Goal: Task Accomplishment & Management: Use online tool/utility

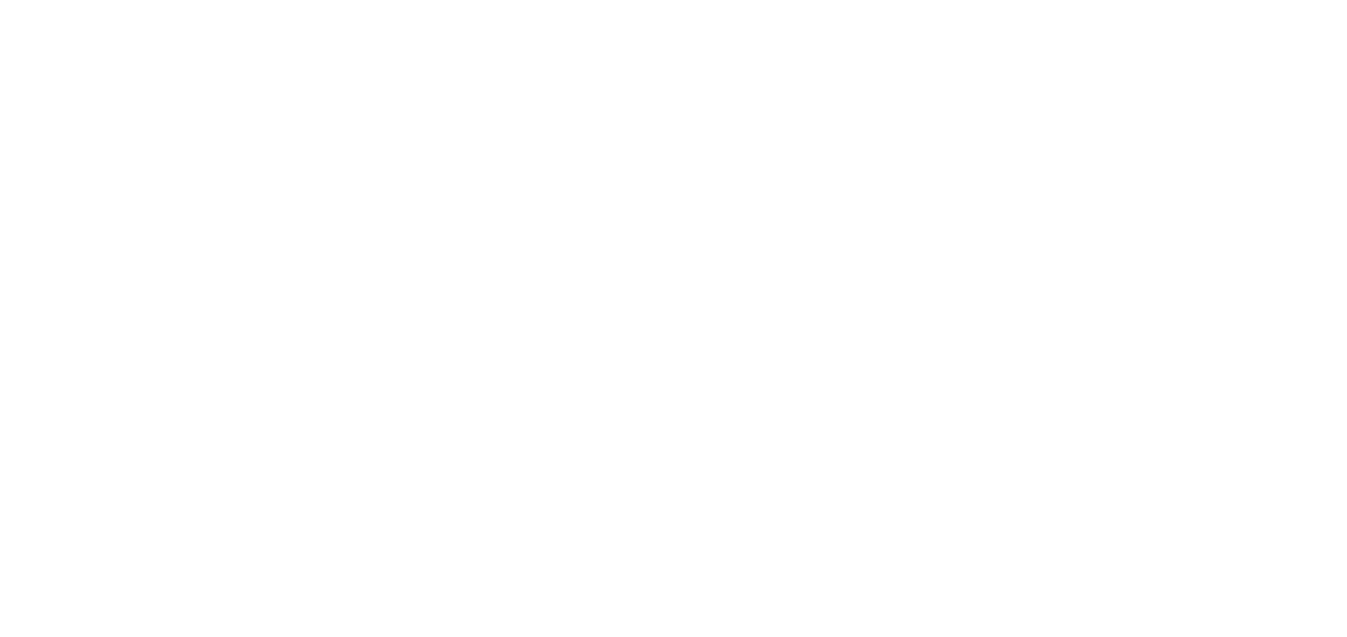
click at [762, 537] on body at bounding box center [673, 318] width 1347 height 637
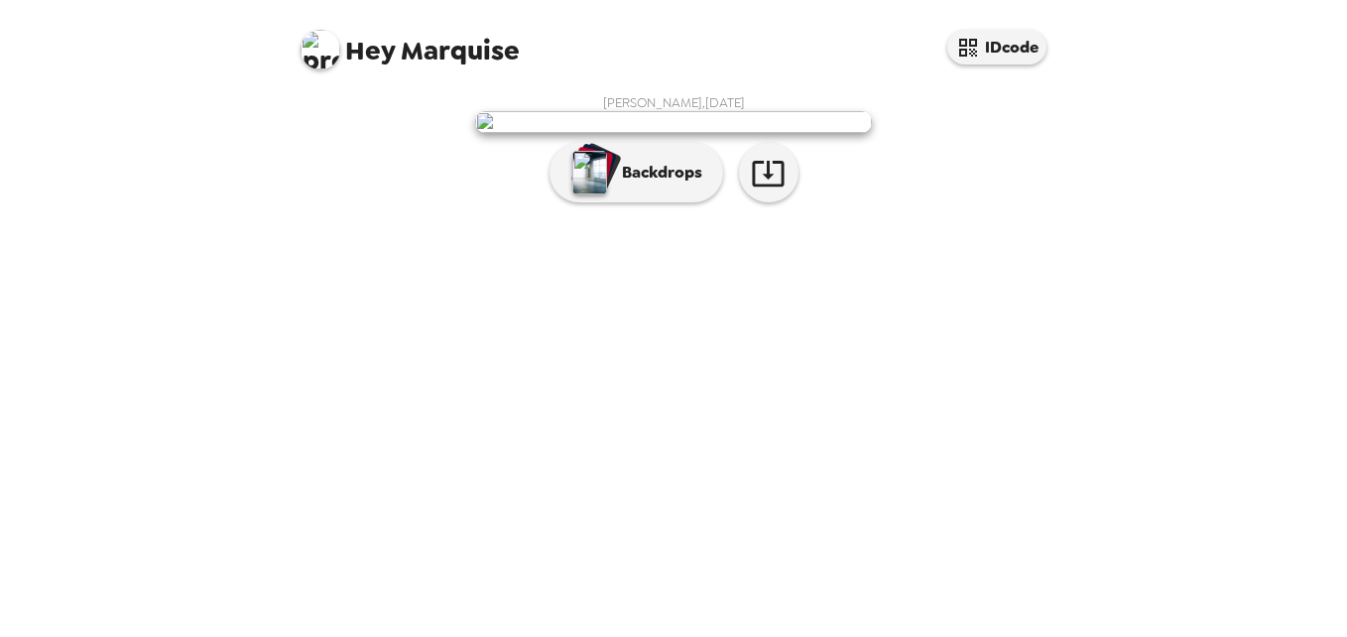
scroll to position [80, 0]
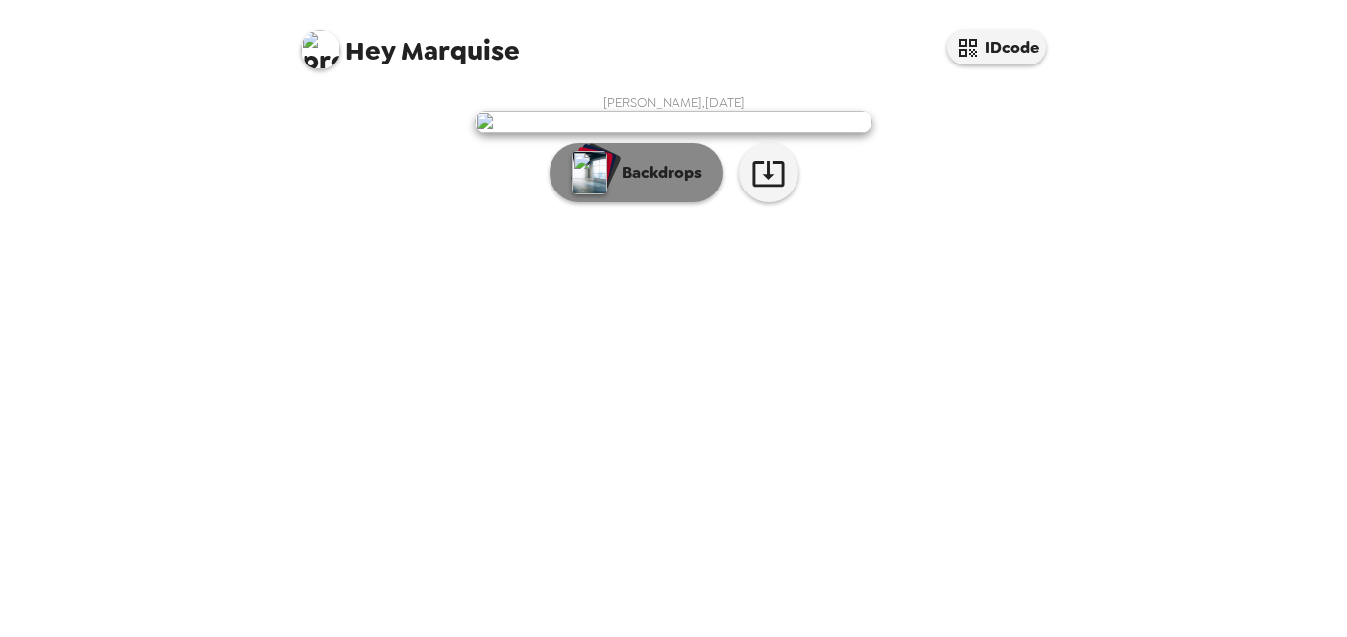
click at [635, 202] on button "Backdrops" at bounding box center [636, 172] width 174 height 59
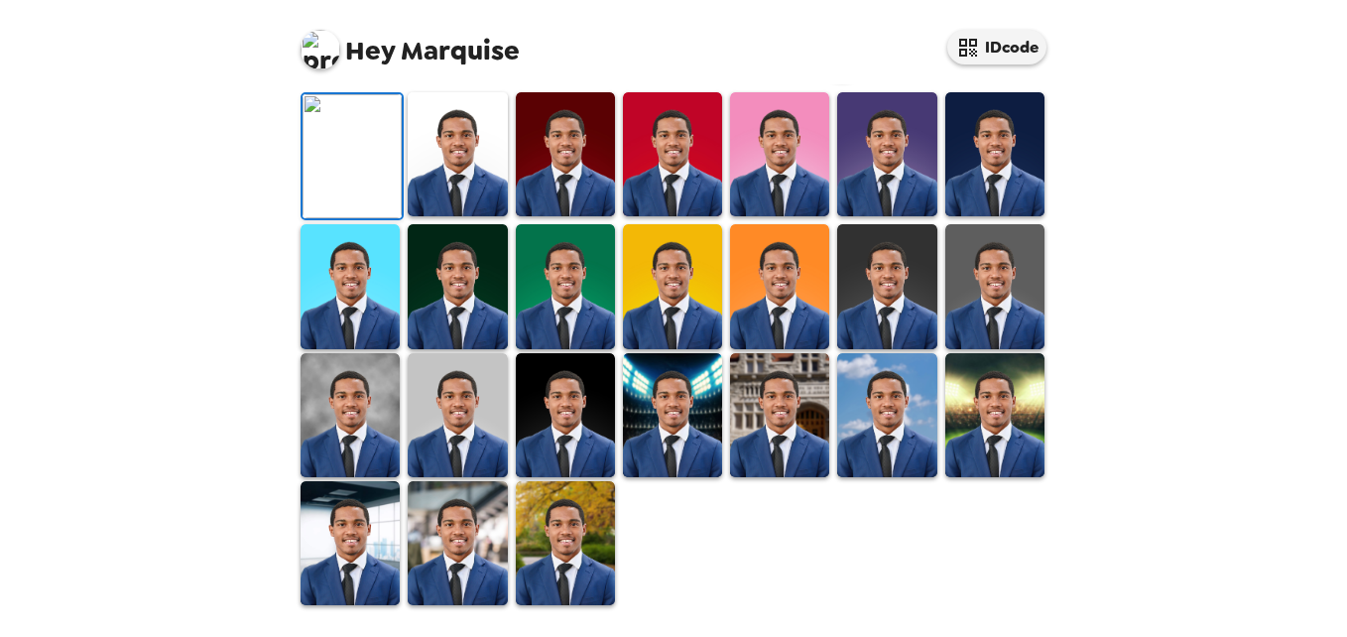
scroll to position [384, 0]
drag, startPoint x: 1080, startPoint y: 435, endPoint x: 1076, endPoint y: 500, distance: 64.6
click at [1076, 500] on div "Hey Marquise IDcode [PERSON_NAME] , [DATE] Backdrops" at bounding box center [673, 318] width 1347 height 637
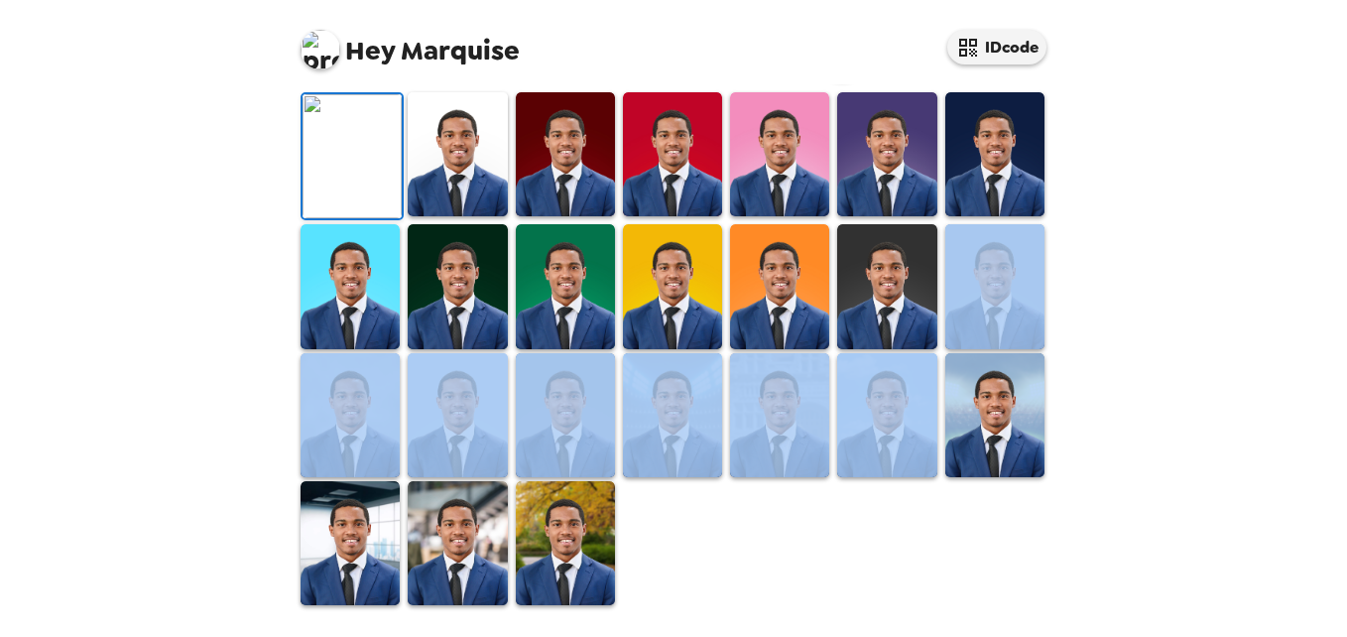
drag, startPoint x: 1071, startPoint y: 496, endPoint x: 1063, endPoint y: 565, distance: 69.9
click at [1063, 565] on div "Hey Marquise IDcode [PERSON_NAME] , [DATE] Backdrops" at bounding box center [673, 318] width 1347 height 637
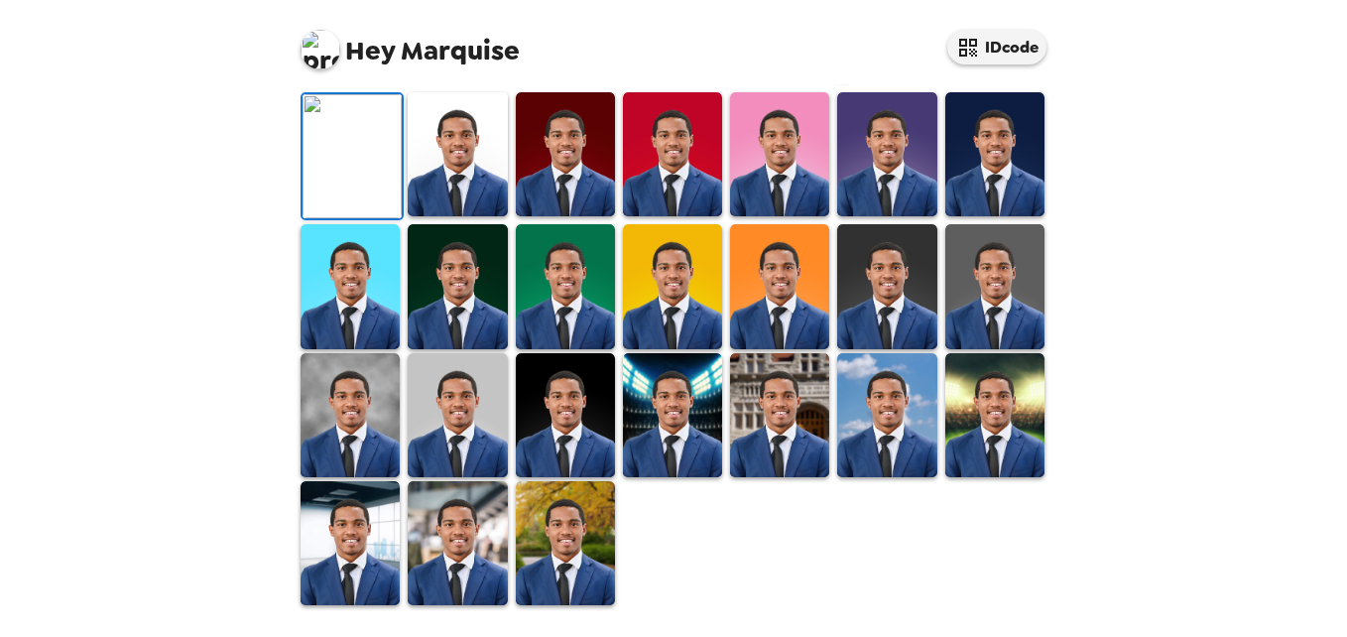
click at [1199, 182] on div "Hey Marquise IDcode [PERSON_NAME] , [DATE] Backdrops" at bounding box center [673, 318] width 1347 height 637
click at [467, 216] on img at bounding box center [457, 154] width 99 height 124
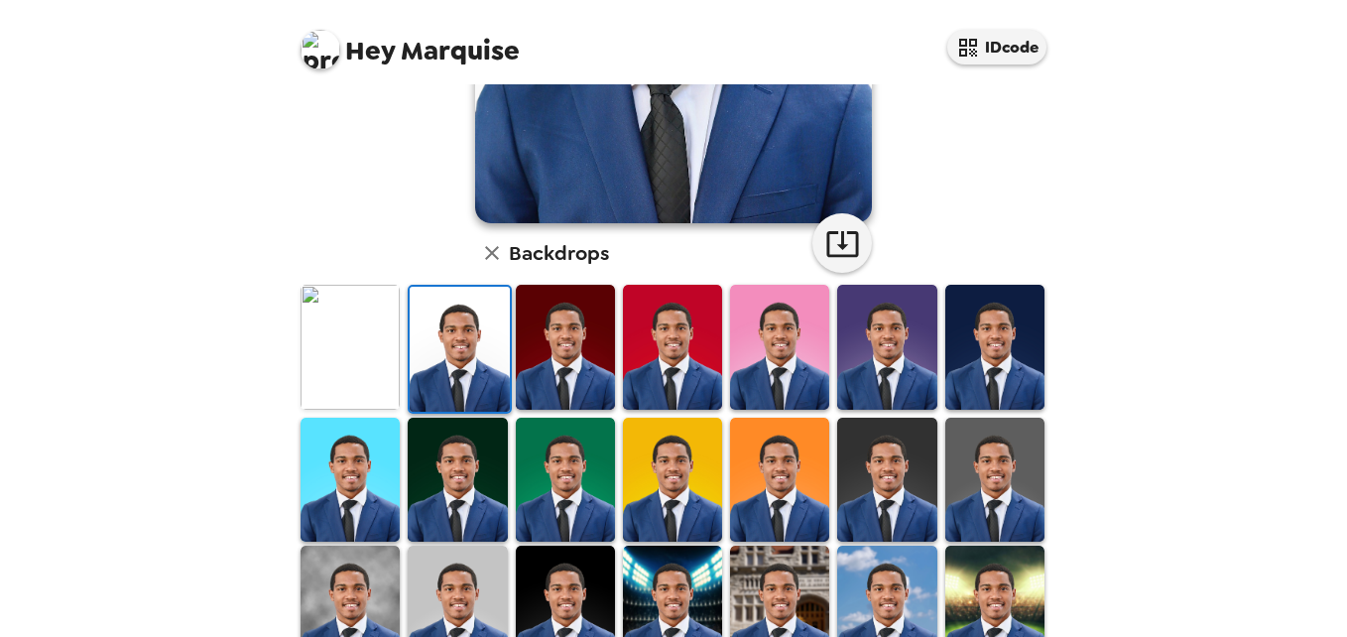
drag, startPoint x: 1077, startPoint y: 319, endPoint x: 1076, endPoint y: 267, distance: 52.6
click at [1085, 238] on div "Hey Marquise IDcode [PERSON_NAME] , [DATE] Backdrops" at bounding box center [673, 318] width 1347 height 637
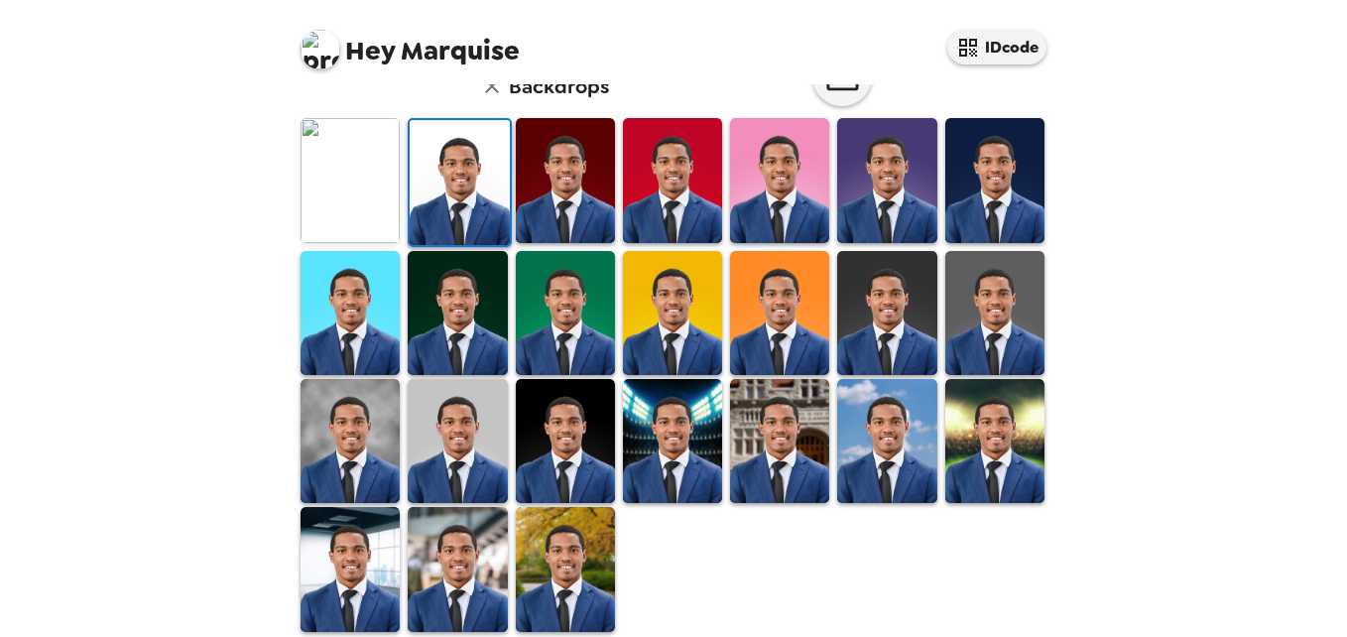
scroll to position [548, 0]
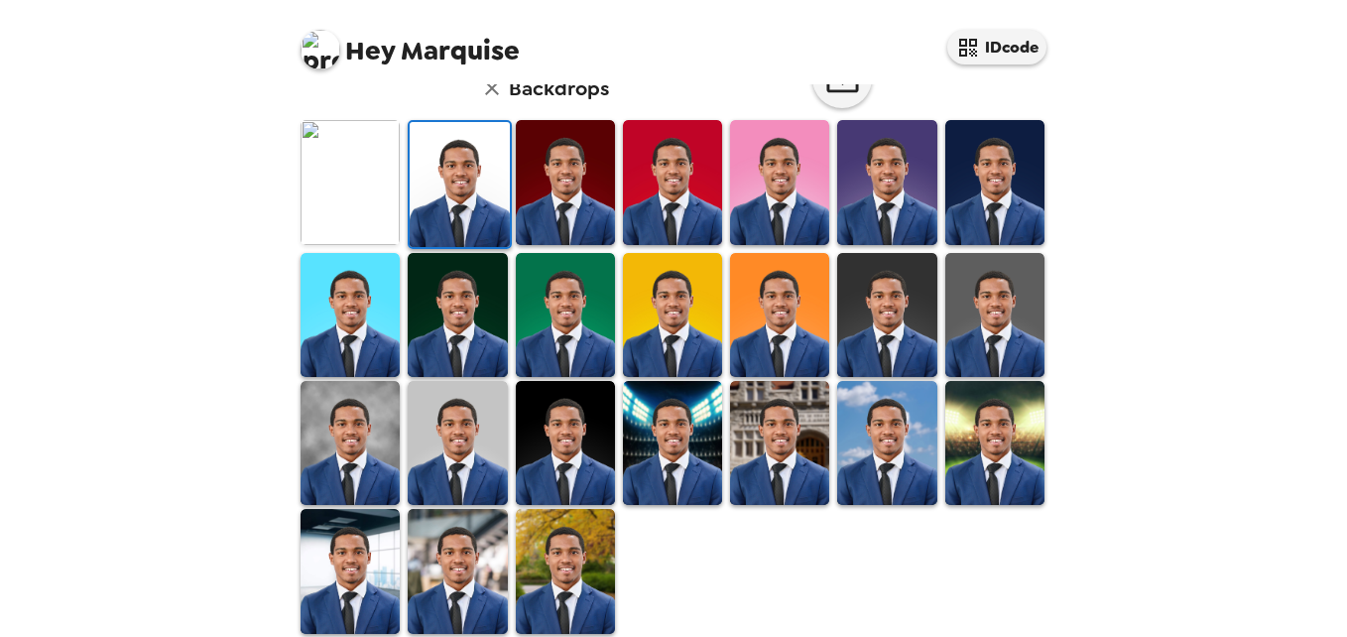
click at [293, 430] on div "[PERSON_NAME] , [DATE] Backdrops" at bounding box center [673, 91] width 773 height 1090
click at [330, 420] on img at bounding box center [349, 443] width 99 height 124
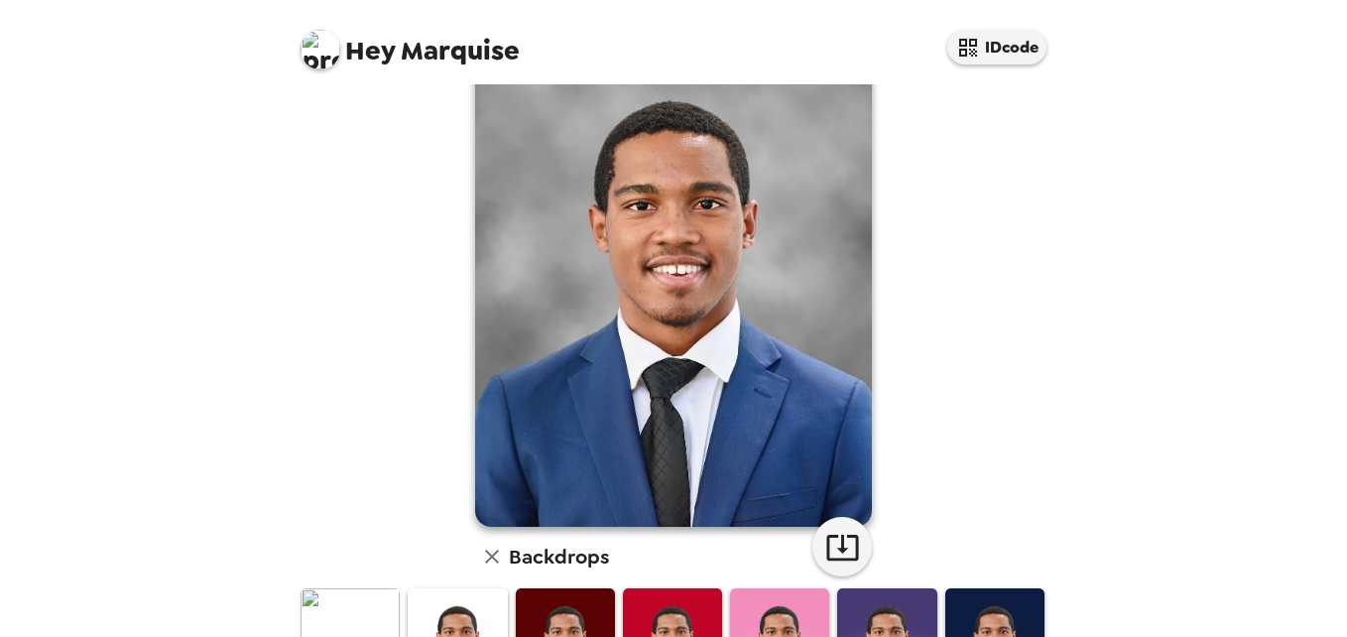
scroll to position [78, 0]
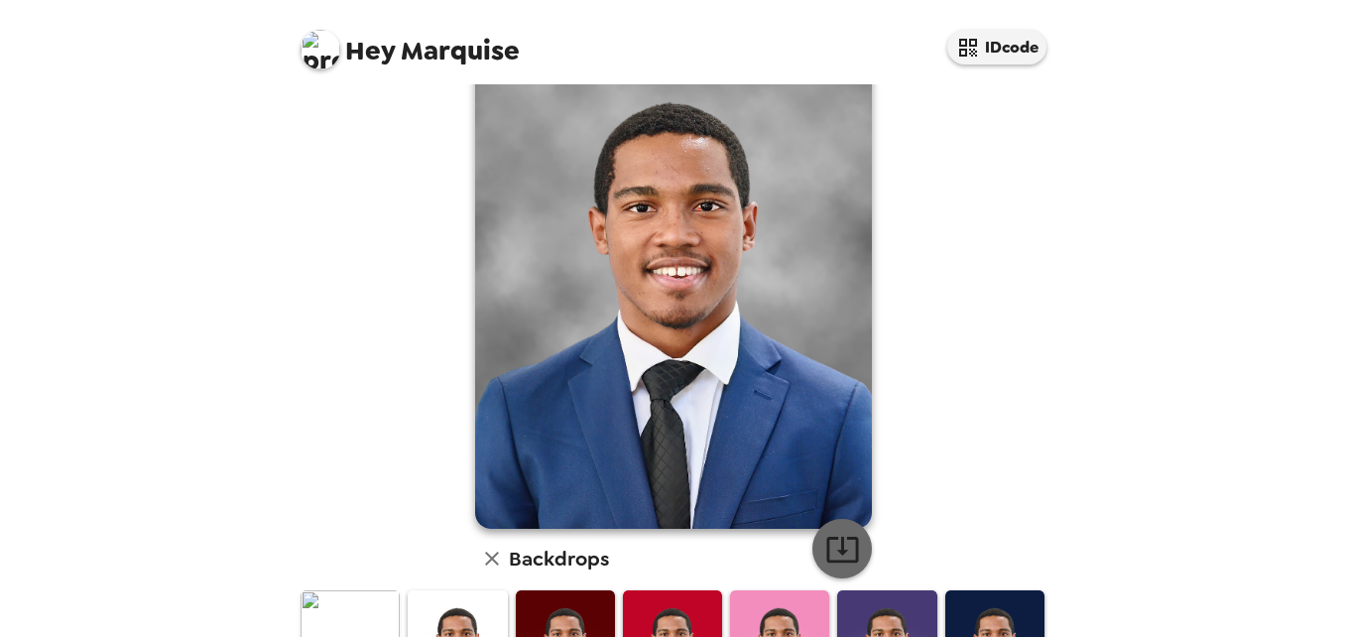
click at [841, 535] on icon "button" at bounding box center [842, 548] width 35 height 35
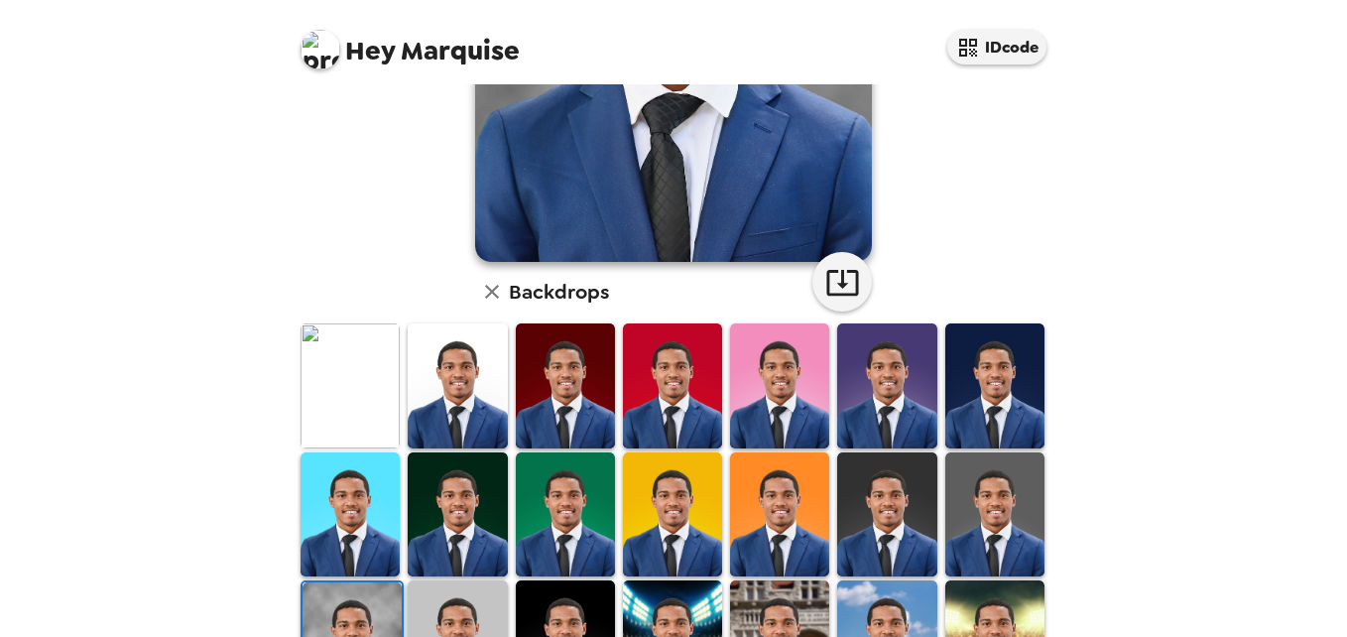
scroll to position [351, 0]
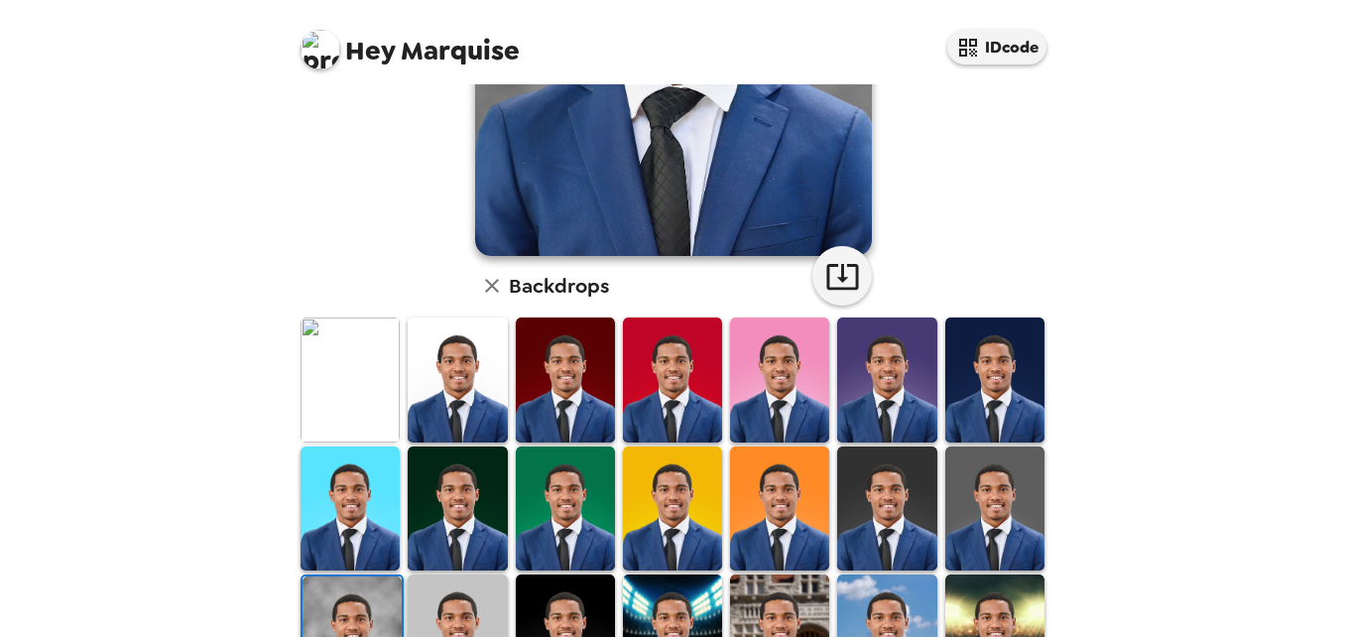
click at [349, 402] on img at bounding box center [349, 379] width 99 height 124
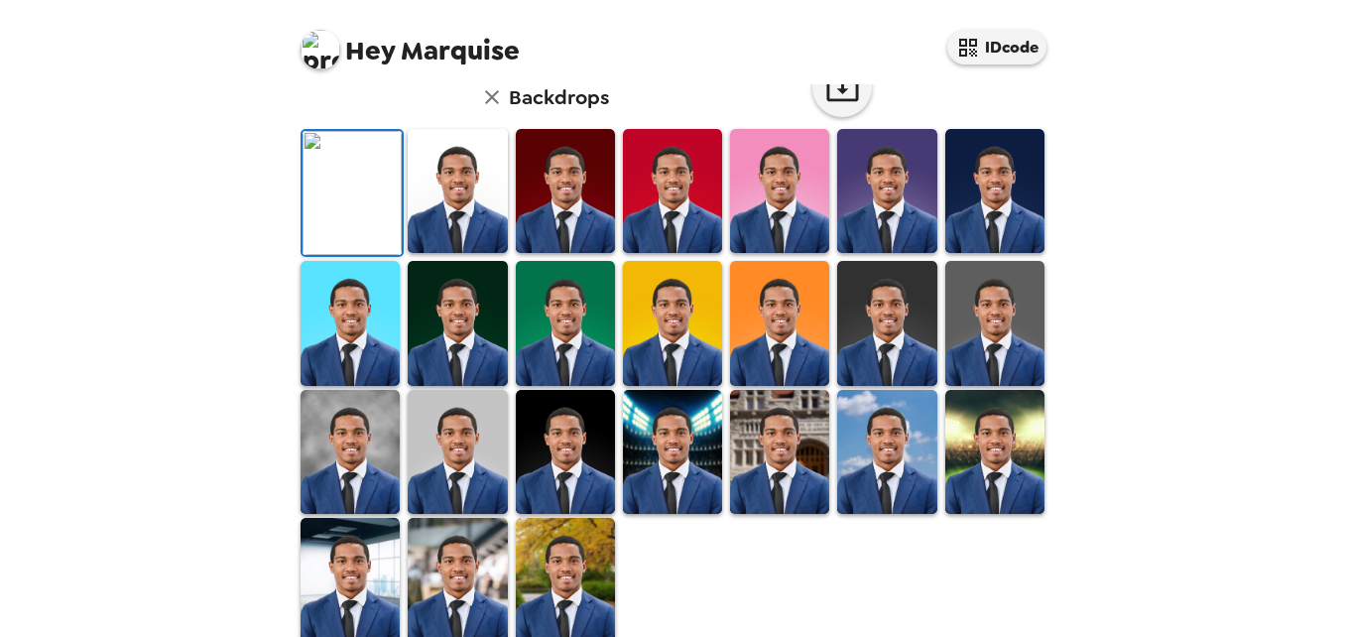
scroll to position [0, 0]
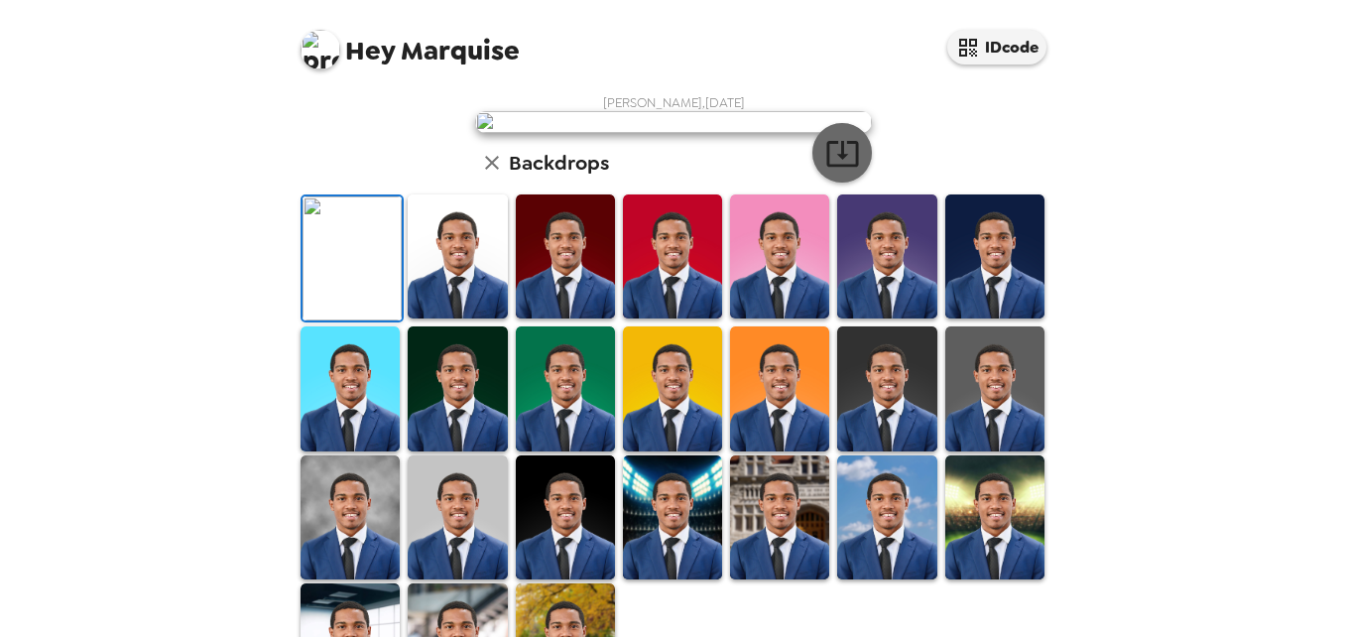
click at [833, 182] on button "button" at bounding box center [841, 152] width 59 height 59
click at [1237, 217] on div "Hey Marquise IDcode [PERSON_NAME] , [DATE] Backdrops" at bounding box center [673, 318] width 1347 height 637
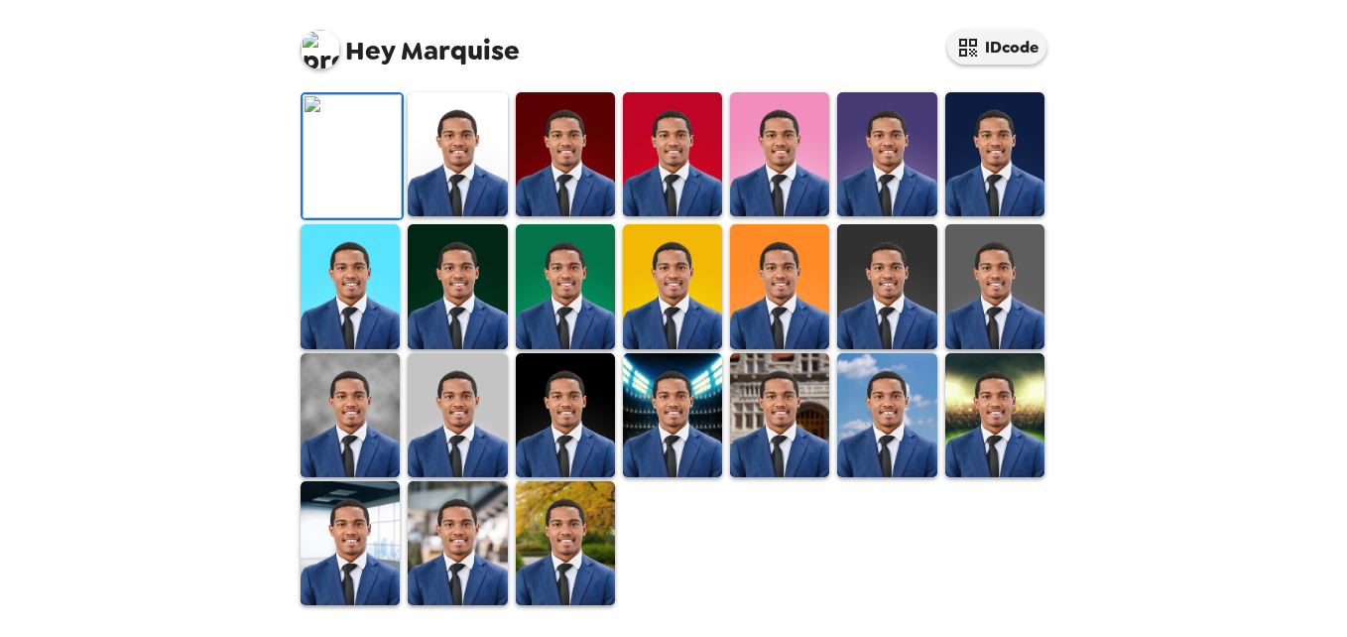
scroll to position [566, 0]
click at [451, 444] on img at bounding box center [457, 415] width 99 height 124
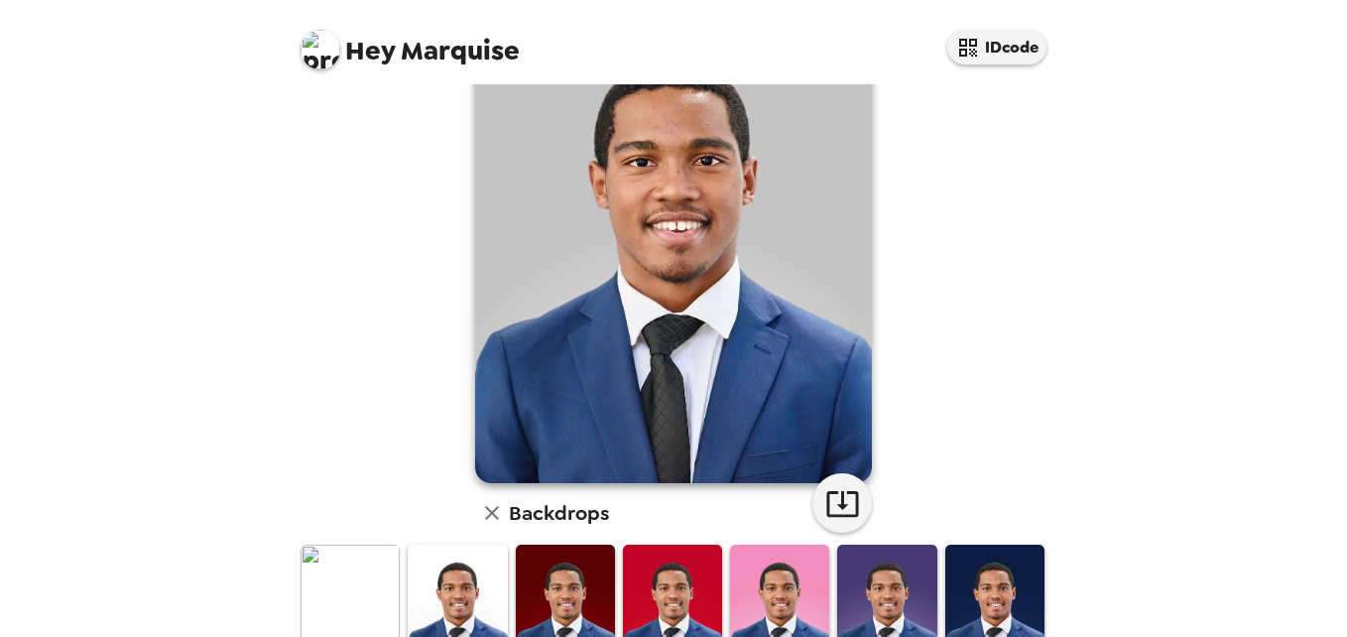
scroll to position [290, 0]
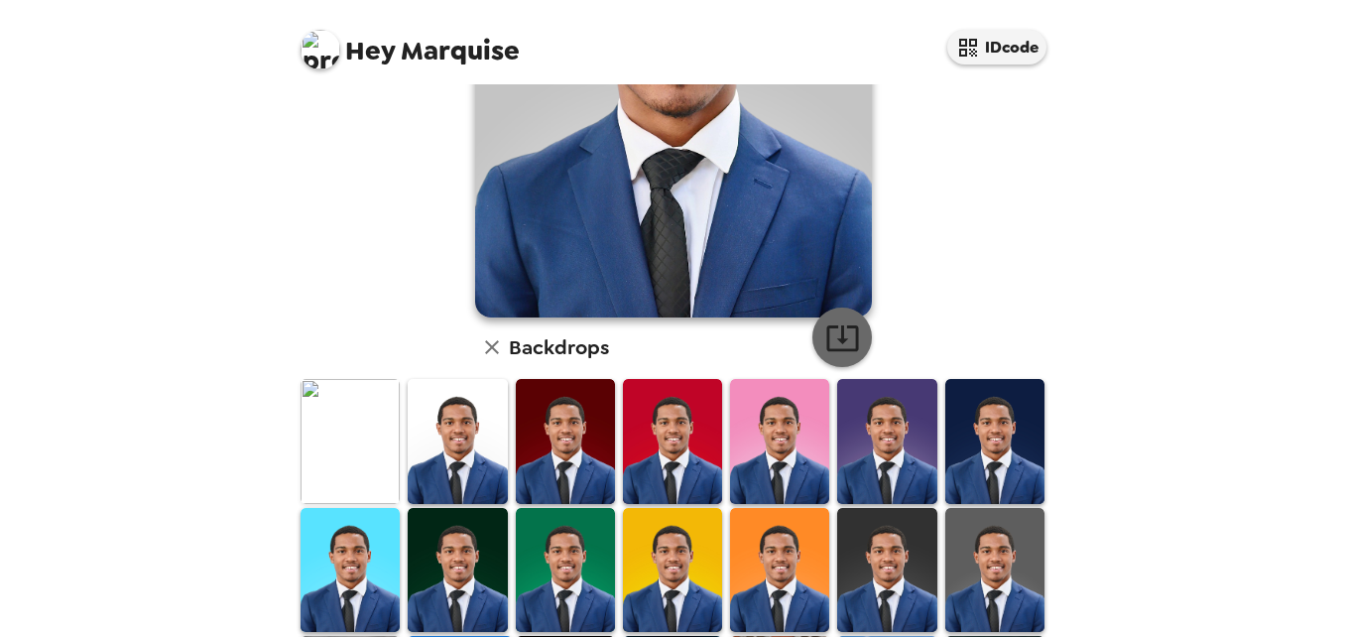
click at [844, 323] on icon "button" at bounding box center [842, 337] width 35 height 35
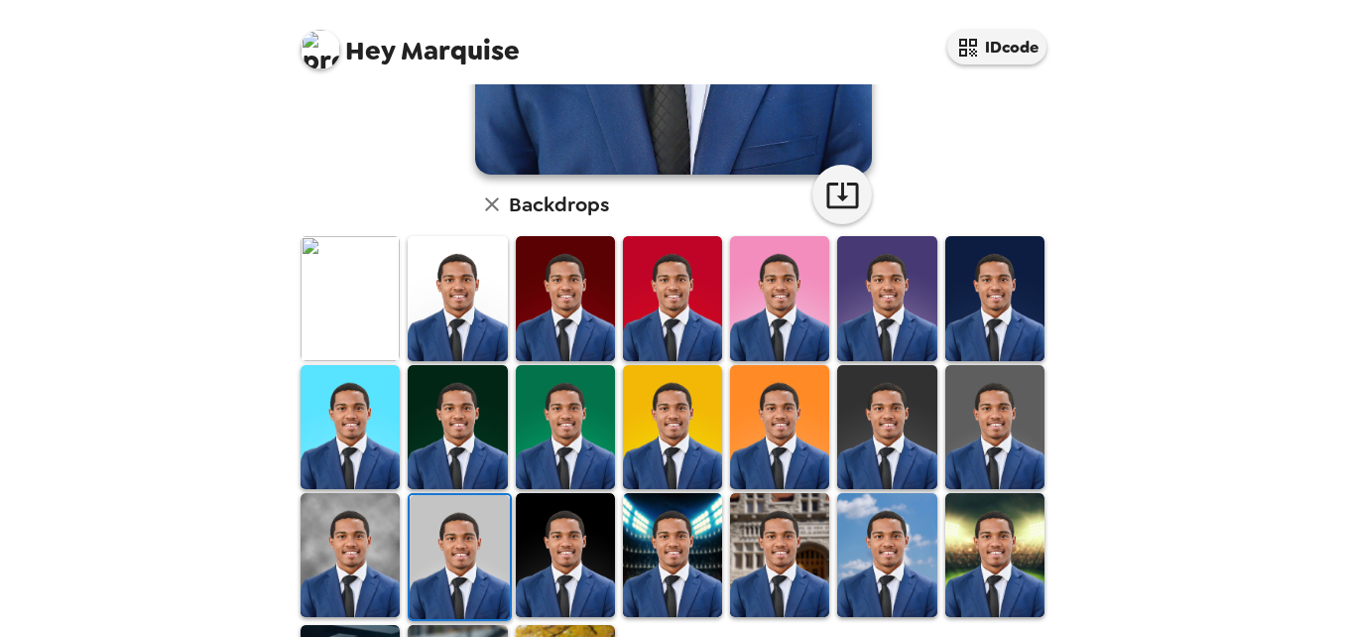
scroll to position [566, 0]
